Goal: Task Accomplishment & Management: Use online tool/utility

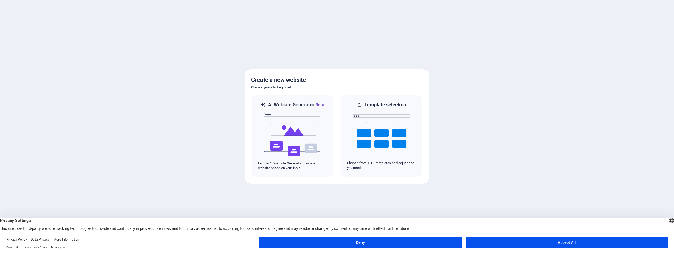
click at [564, 241] on button "Accept All" at bounding box center [567, 242] width 202 height 11
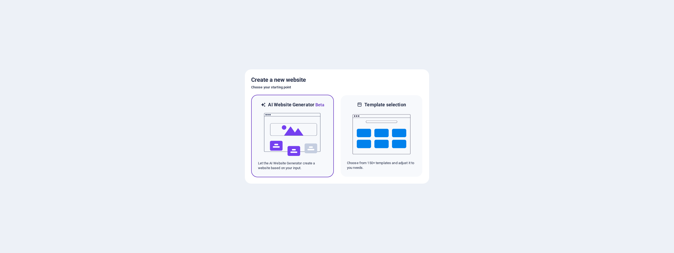
click at [294, 135] on img at bounding box center [293, 134] width 58 height 53
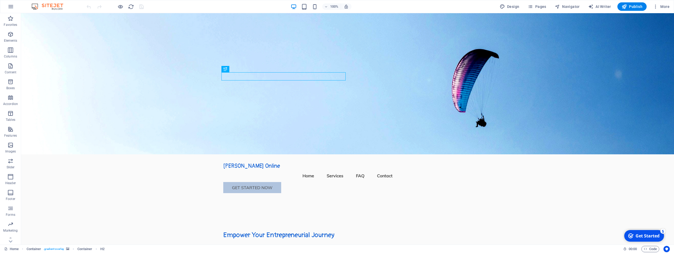
click at [495, 105] on figure at bounding box center [347, 83] width 653 height 141
click at [402, 105] on figure at bounding box center [347, 83] width 653 height 141
select select "header"
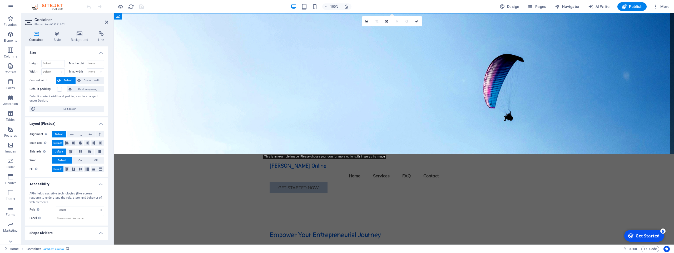
scroll to position [11, 0]
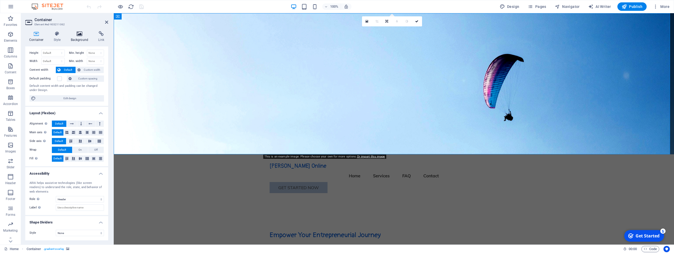
click at [77, 35] on icon at bounding box center [80, 33] width 26 height 5
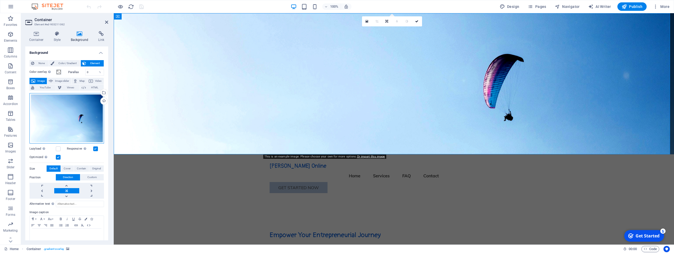
click at [76, 117] on div "Drag files here, click to choose files or select files from Files or our free s…" at bounding box center [66, 118] width 75 height 51
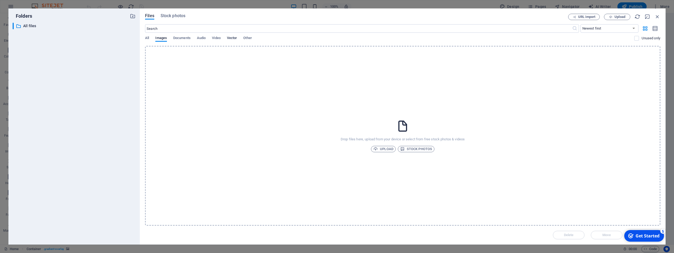
drag, startPoint x: 233, startPoint y: 37, endPoint x: 228, endPoint y: 38, distance: 5.6
click at [228, 38] on span "Vector" at bounding box center [232, 38] width 10 height 7
click at [161, 38] on span "Images" at bounding box center [161, 38] width 12 height 7
click at [657, 17] on icon "button" at bounding box center [658, 17] width 6 height 6
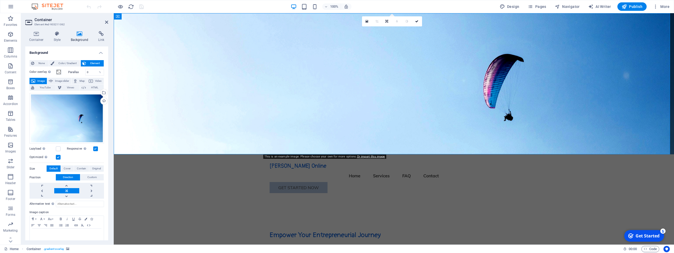
click at [456, 130] on figure at bounding box center [394, 83] width 560 height 141
click at [660, 5] on span "More" at bounding box center [661, 6] width 17 height 5
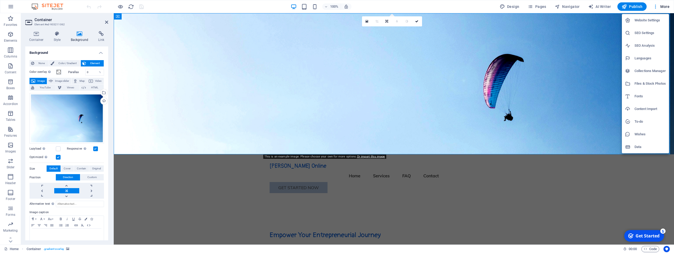
click at [513, 6] on div at bounding box center [337, 126] width 674 height 253
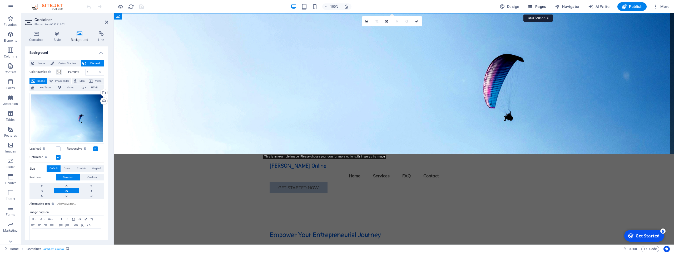
click at [538, 5] on span "Pages" at bounding box center [537, 6] width 18 height 5
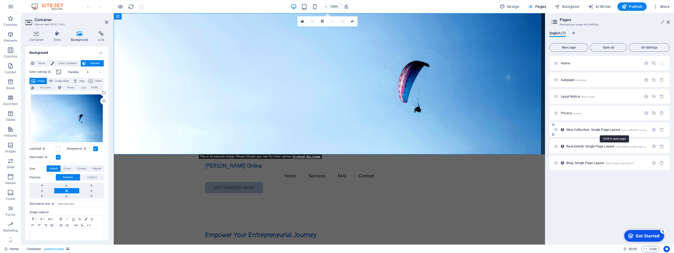
click at [577, 129] on span "New Collection: Single Page Layout /new-collection-single-page-layout" at bounding box center [614, 129] width 95 height 4
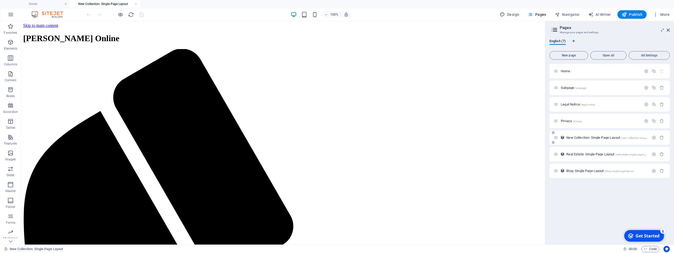
scroll to position [0, 0]
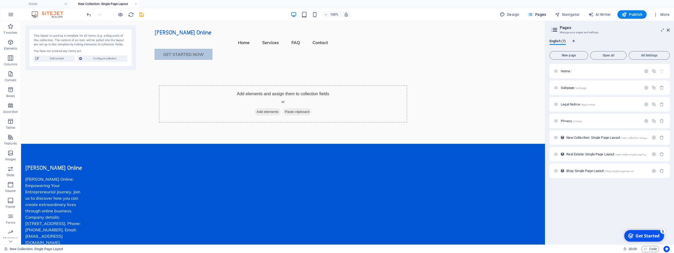
click at [666, 30] on header "Pages Manage your pages and settings" at bounding box center [610, 28] width 119 height 14
click at [668, 30] on icon at bounding box center [668, 30] width 3 height 4
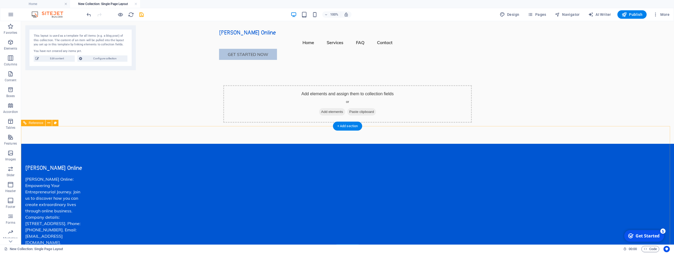
click at [84, 211] on div "Bobby Wiggins Online: Empowering Your Entrepreneurial Journey. Join us to disco…" at bounding box center [54, 211] width 59 height 70
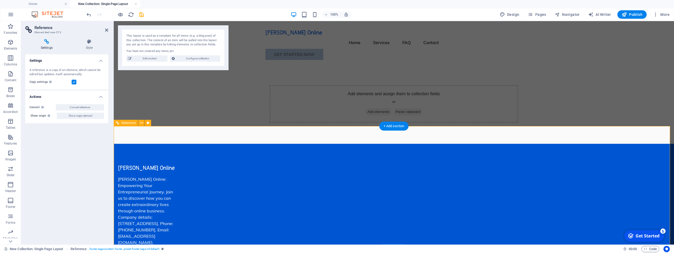
click at [177, 210] on div "Bobby Wiggins Online: Empowering Your Entrepreneurial Journey. Join us to disco…" at bounding box center [147, 211] width 59 height 70
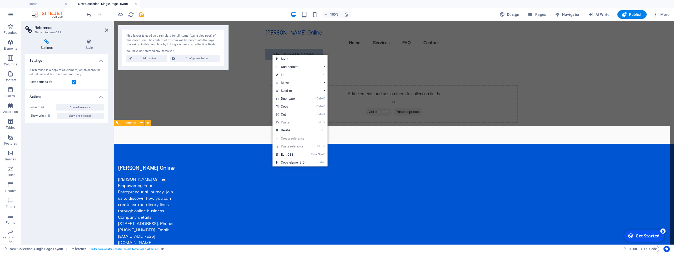
click at [177, 185] on div "Bobby Wiggins Online: Empowering Your Entrepreneurial Journey. Join us to disco…" at bounding box center [147, 211] width 59 height 70
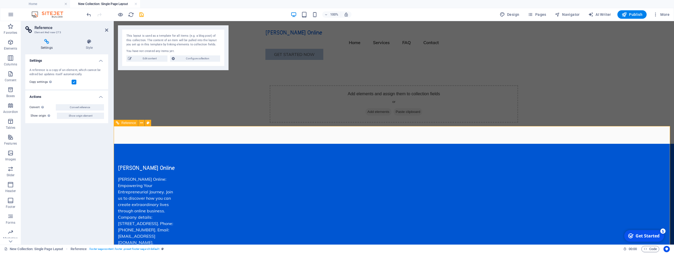
click at [152, 60] on span "Edit content" at bounding box center [149, 58] width 33 height 6
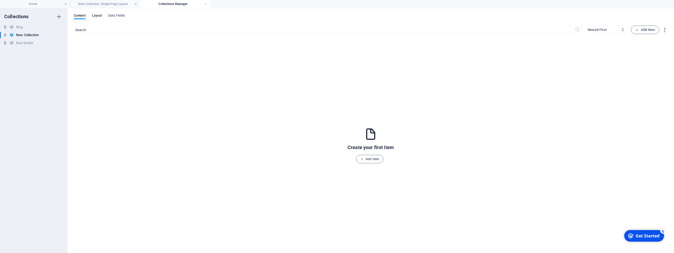
click at [100, 16] on span "Layout" at bounding box center [97, 15] width 10 height 7
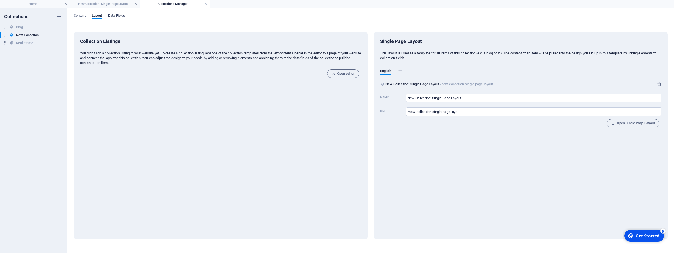
click at [117, 16] on span "Data Fields" at bounding box center [116, 15] width 17 height 7
